Goal: Find contact information: Find contact information

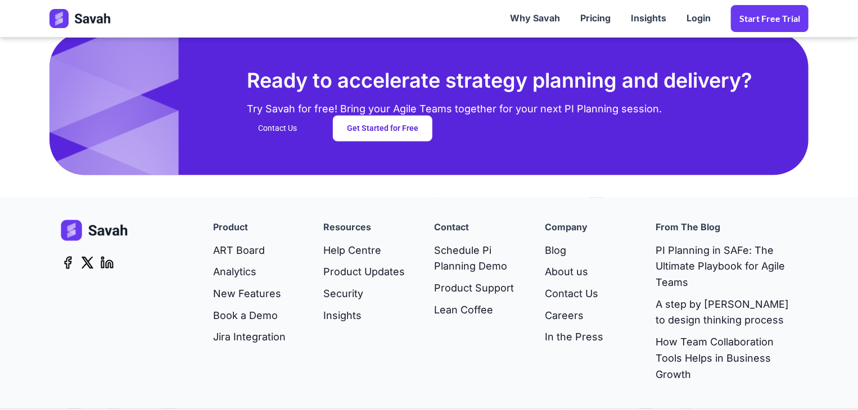
scroll to position [2998, 0]
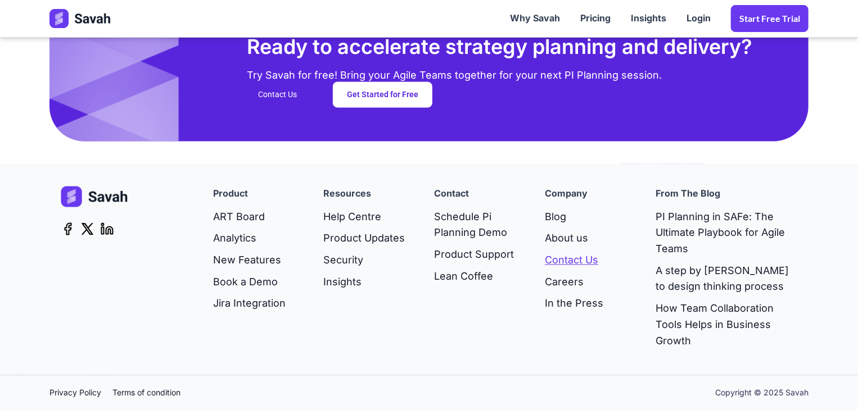
click at [566, 261] on link "Contact Us" at bounding box center [574, 261] width 58 height 22
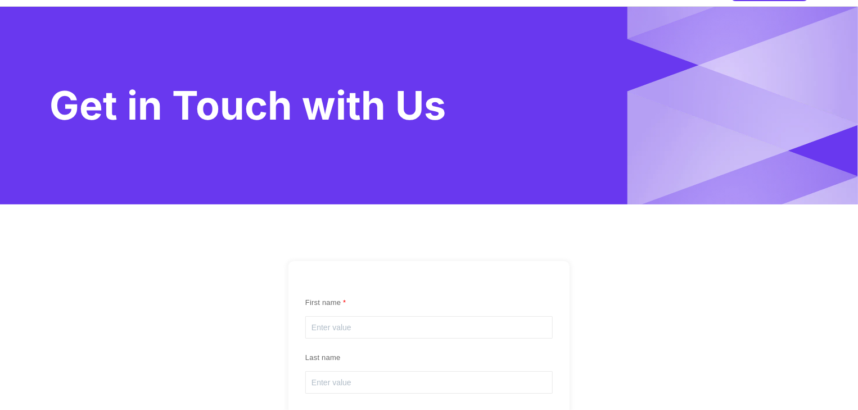
drag, startPoint x: 104, startPoint y: 320, endPoint x: 261, endPoint y: 311, distance: 157.7
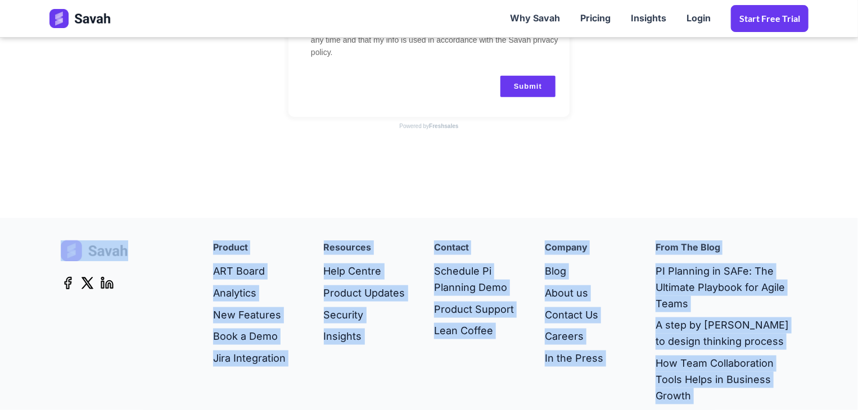
scroll to position [618, 0]
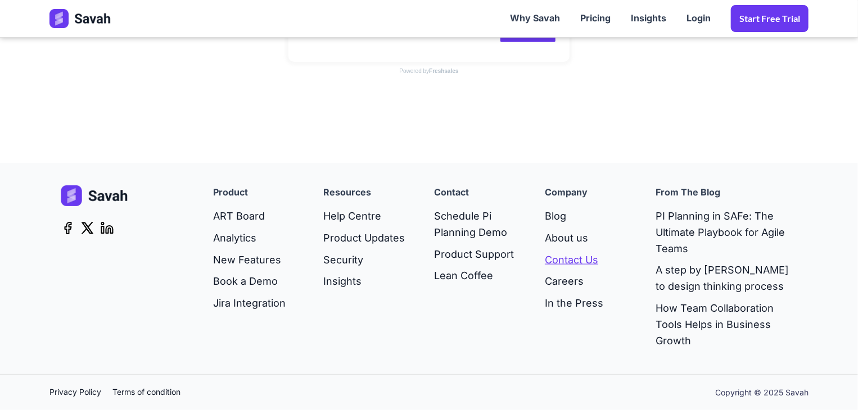
click at [557, 257] on link "Contact Us" at bounding box center [574, 261] width 58 height 22
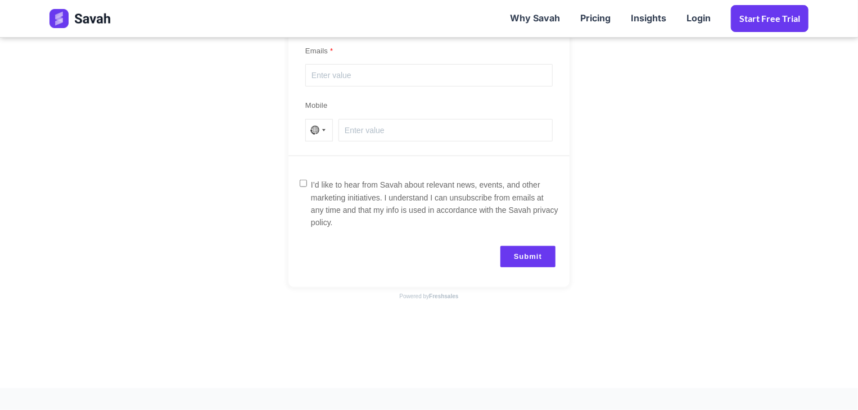
scroll to position [450, 0]
